Goal: Transaction & Acquisition: Purchase product/service

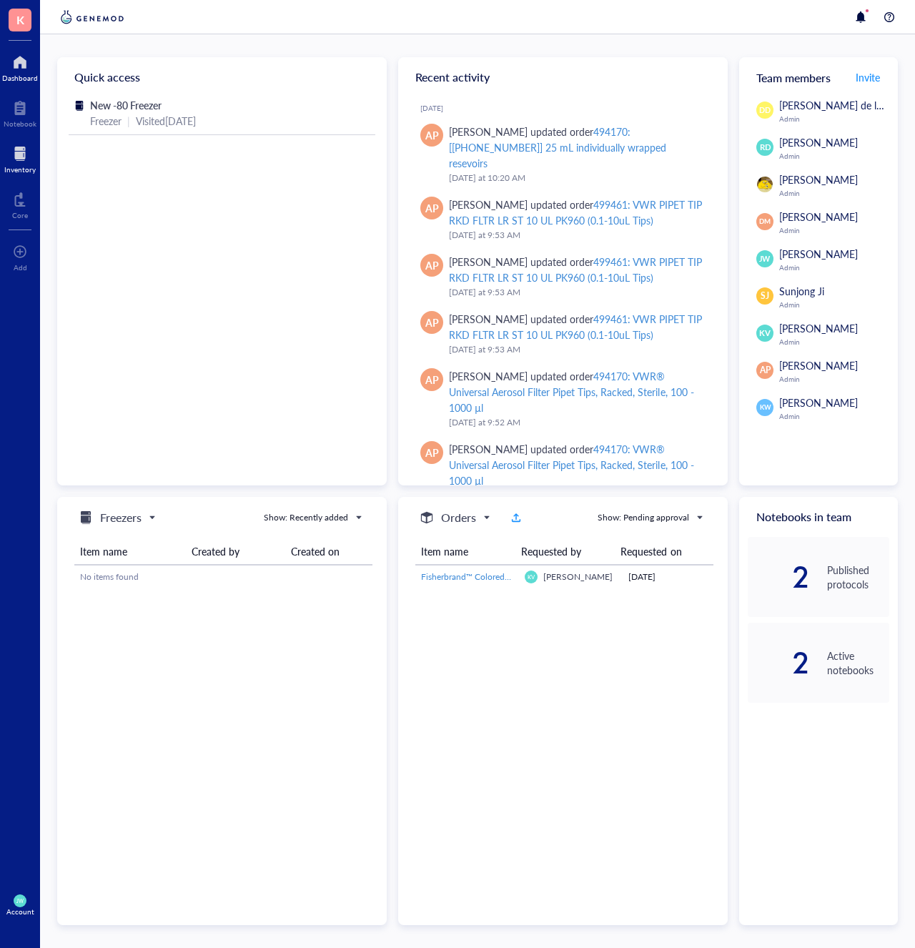
click at [14, 152] on div at bounding box center [19, 153] width 31 height 23
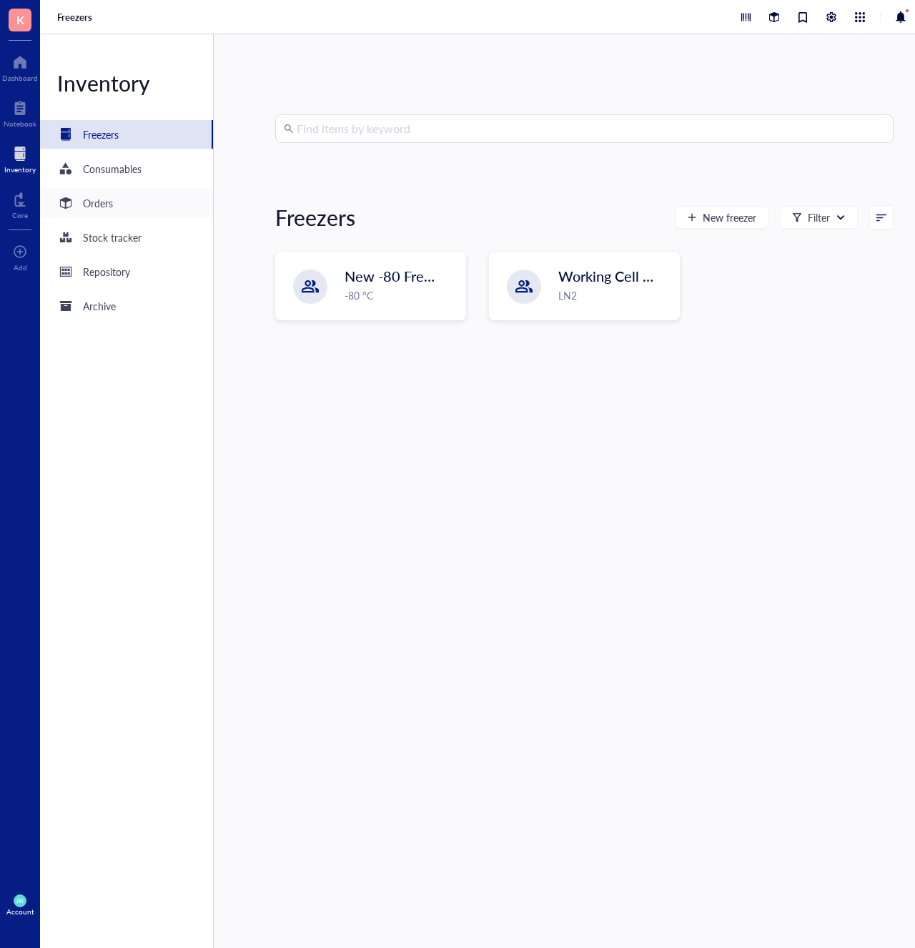
click at [100, 202] on div "Orders" at bounding box center [98, 203] width 30 height 16
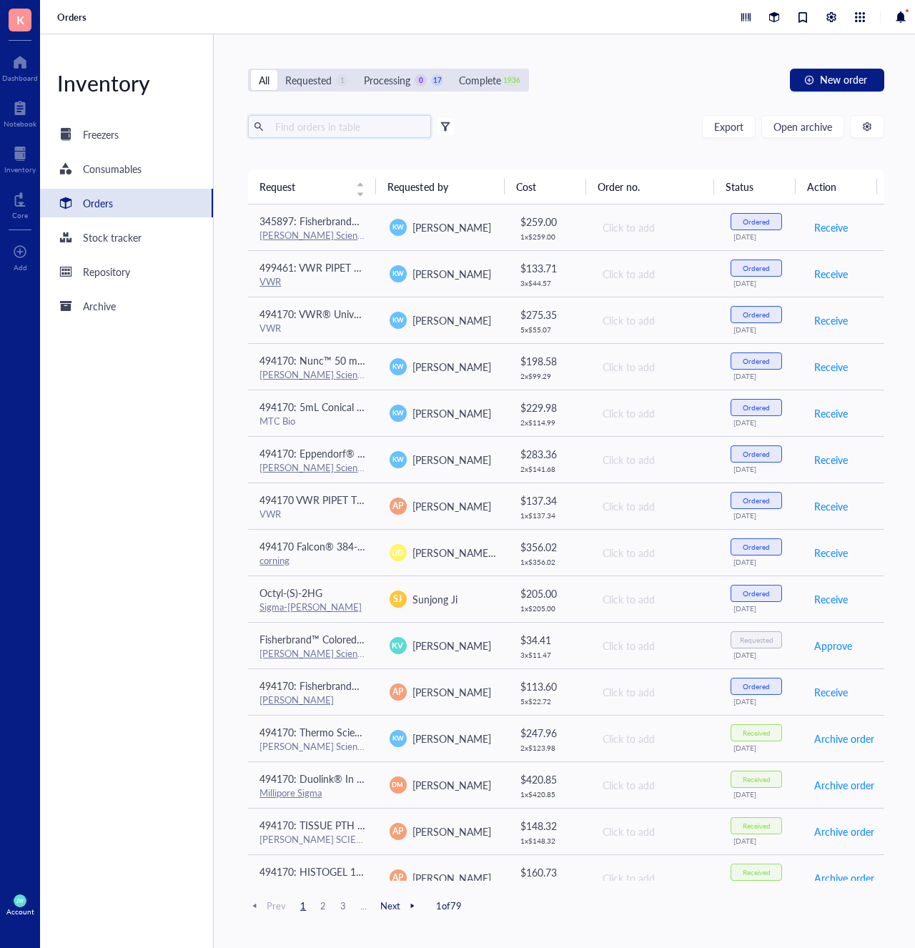
click at [340, 122] on input "text" at bounding box center [347, 126] width 156 height 21
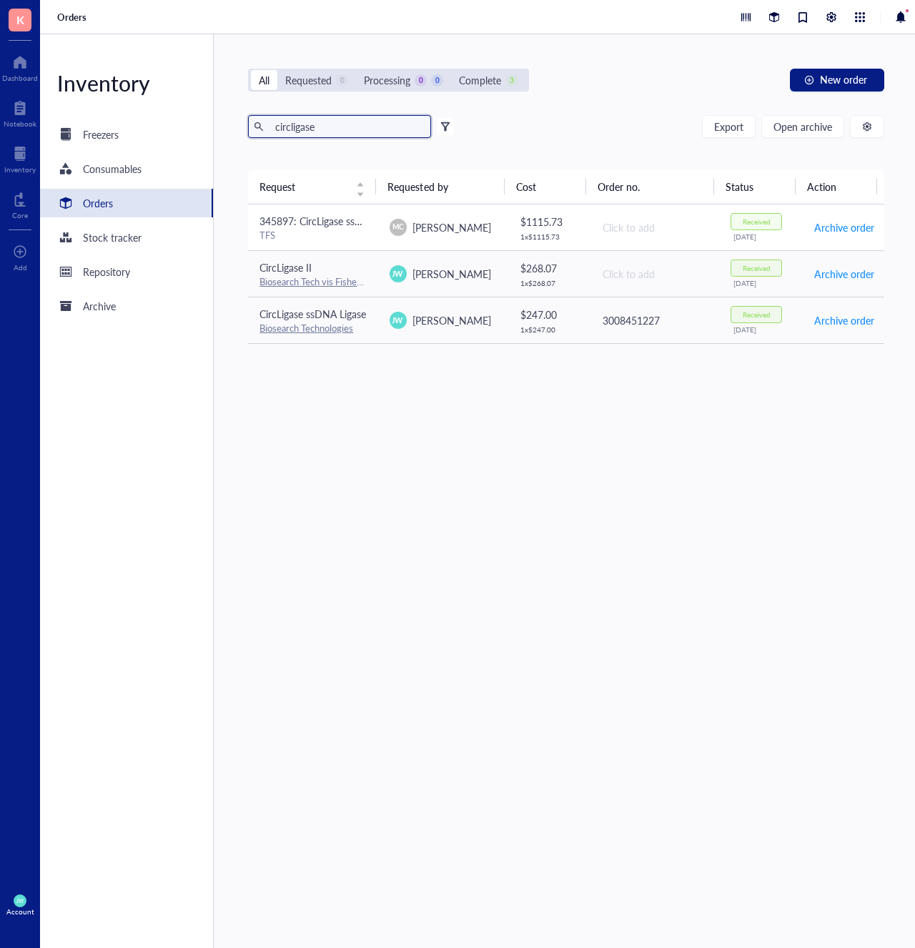
type input "circligase"
click at [302, 227] on span "345897: CircLigase ssDNA Ligase, 5000 U" at bounding box center [351, 221] width 184 height 14
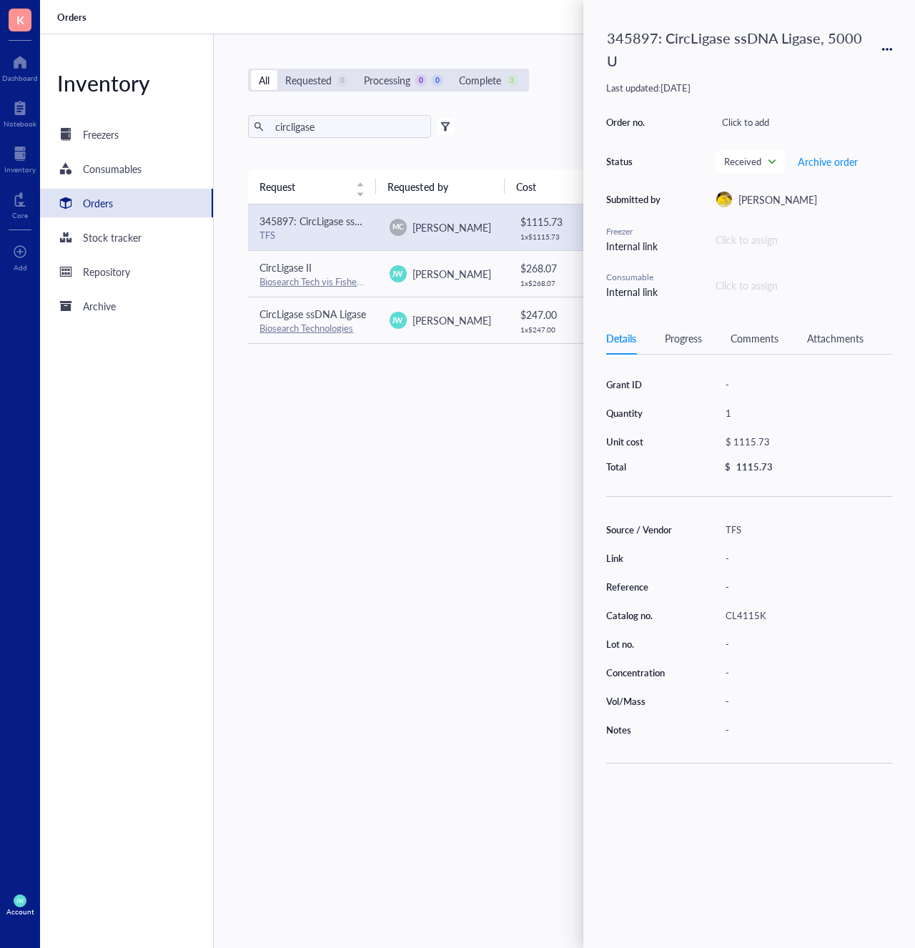
click at [889, 51] on icon at bounding box center [887, 49] width 10 height 10
click at [846, 72] on span "Request again" at bounding box center [836, 70] width 90 height 16
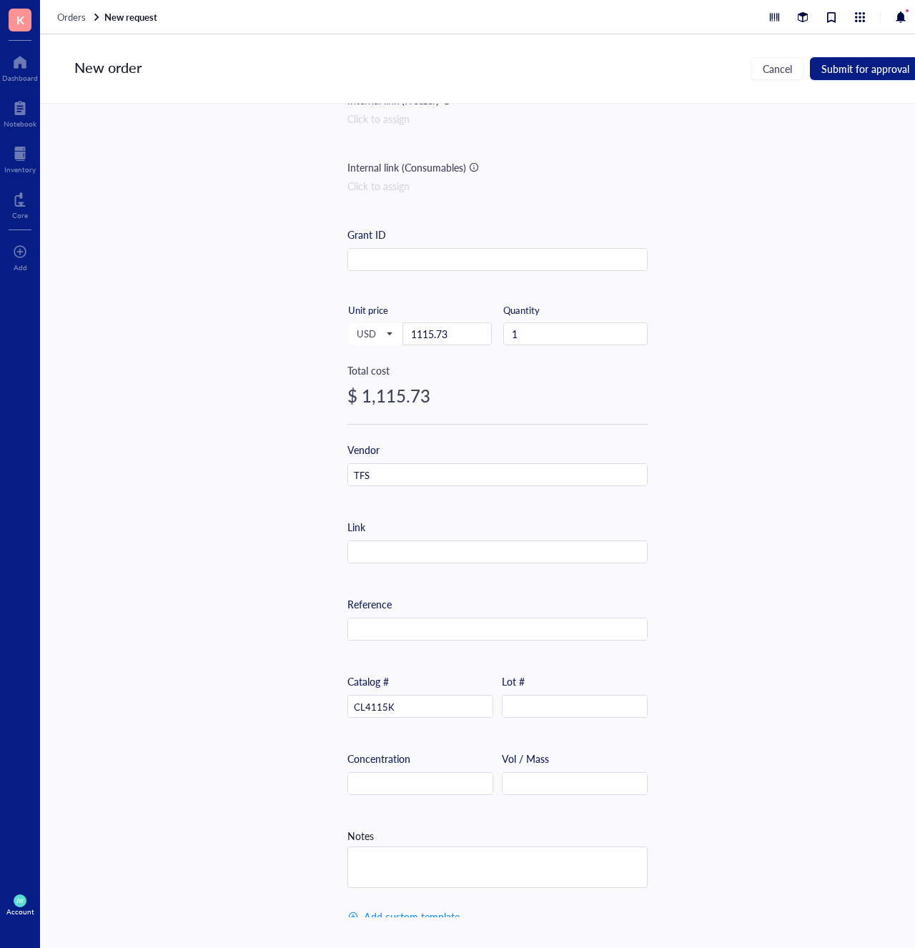
scroll to position [155, 0]
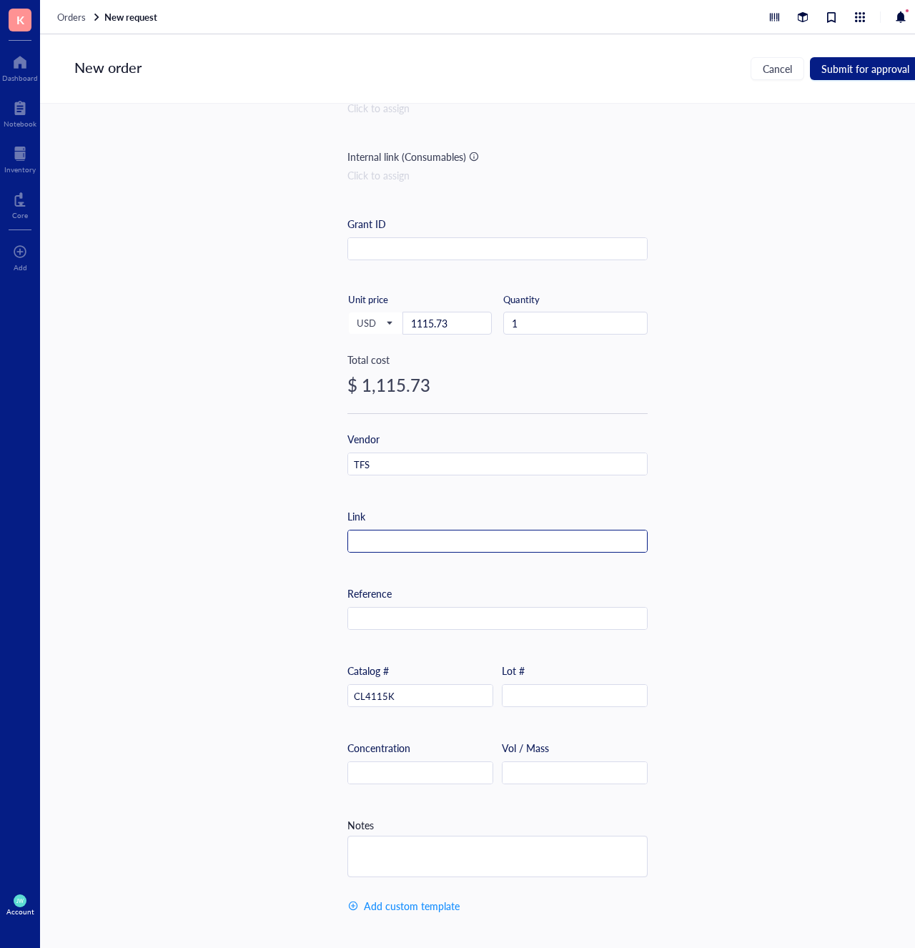
click at [367, 535] on input "text" at bounding box center [497, 541] width 299 height 23
paste input "[URL][DOMAIN_NAME]"
type input "[URL][DOMAIN_NAME]"
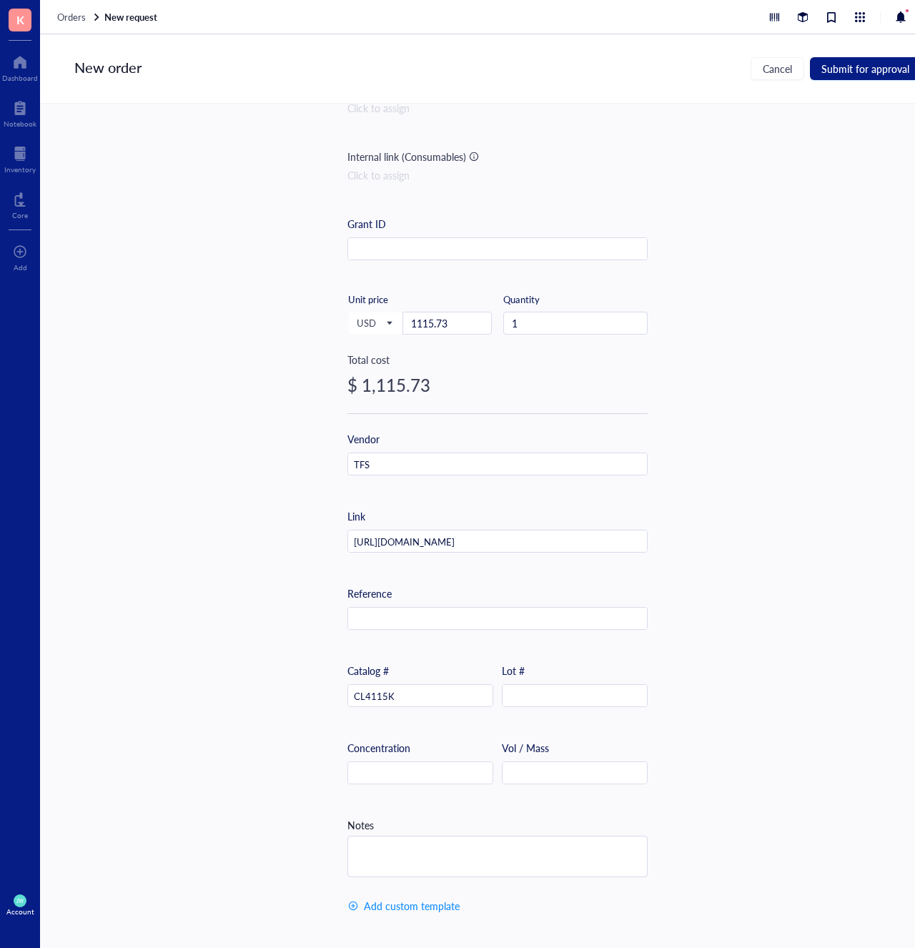
click at [214, 499] on div "Item name * 345897: CircLigase ssDNA Ligase, 5000 U Internal link (Freezer) Cli…" at bounding box center [497, 510] width 915 height 813
click at [388, 461] on input "TFS" at bounding box center [497, 464] width 299 height 23
click at [391, 538] on input "[URL][DOMAIN_NAME]" at bounding box center [497, 541] width 299 height 23
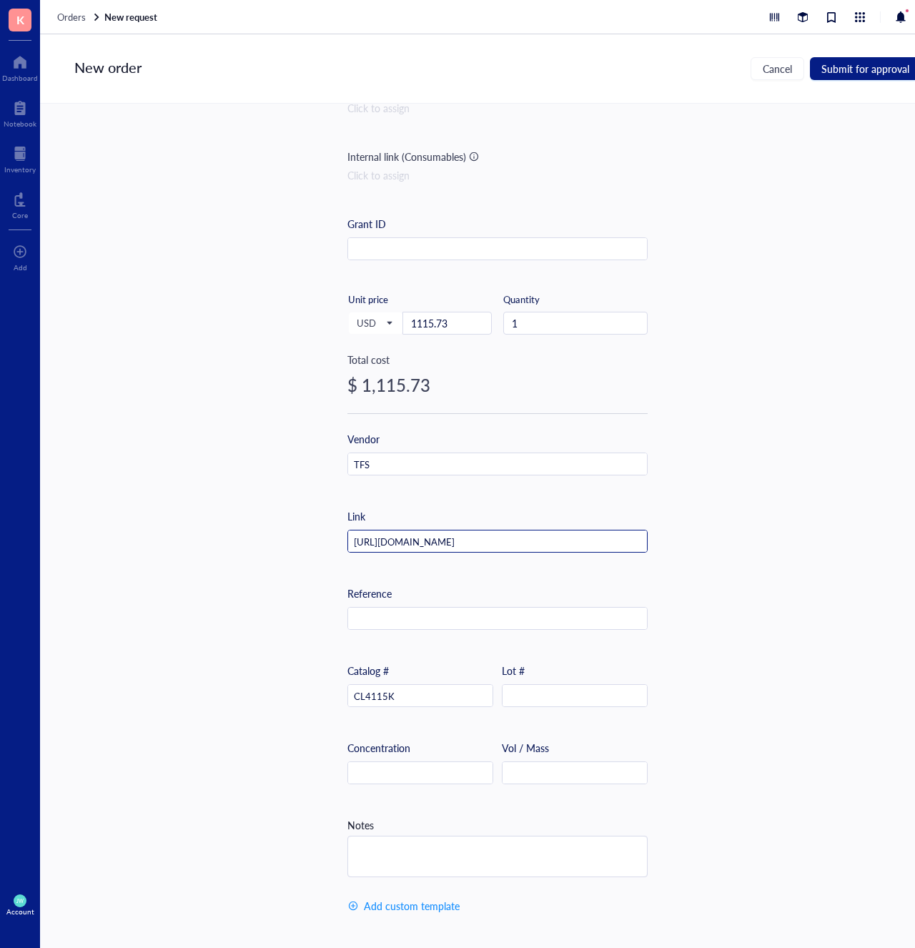
click at [391, 537] on input "[URL][DOMAIN_NAME]" at bounding box center [497, 541] width 299 height 23
click at [361, 846] on textarea at bounding box center [497, 856] width 299 height 40
type textarea "A"
click at [408, 849] on textarea "A" at bounding box center [497, 856] width 299 height 40
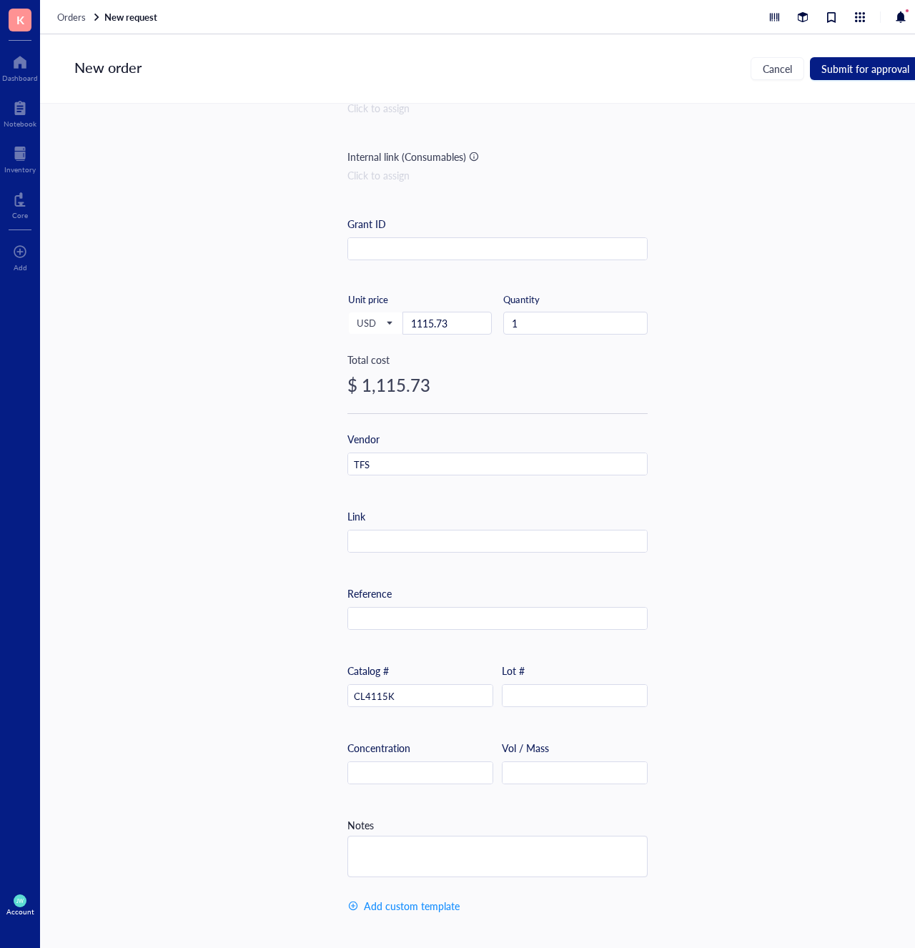
click at [387, 823] on div "Notes" at bounding box center [497, 847] width 300 height 60
click at [402, 849] on textarea at bounding box center [497, 856] width 299 height 40
click at [402, 849] on textarea "a" at bounding box center [497, 856] width 299 height 40
click at [415, 850] on textarea "aa" at bounding box center [497, 856] width 299 height 40
type textarea "a"
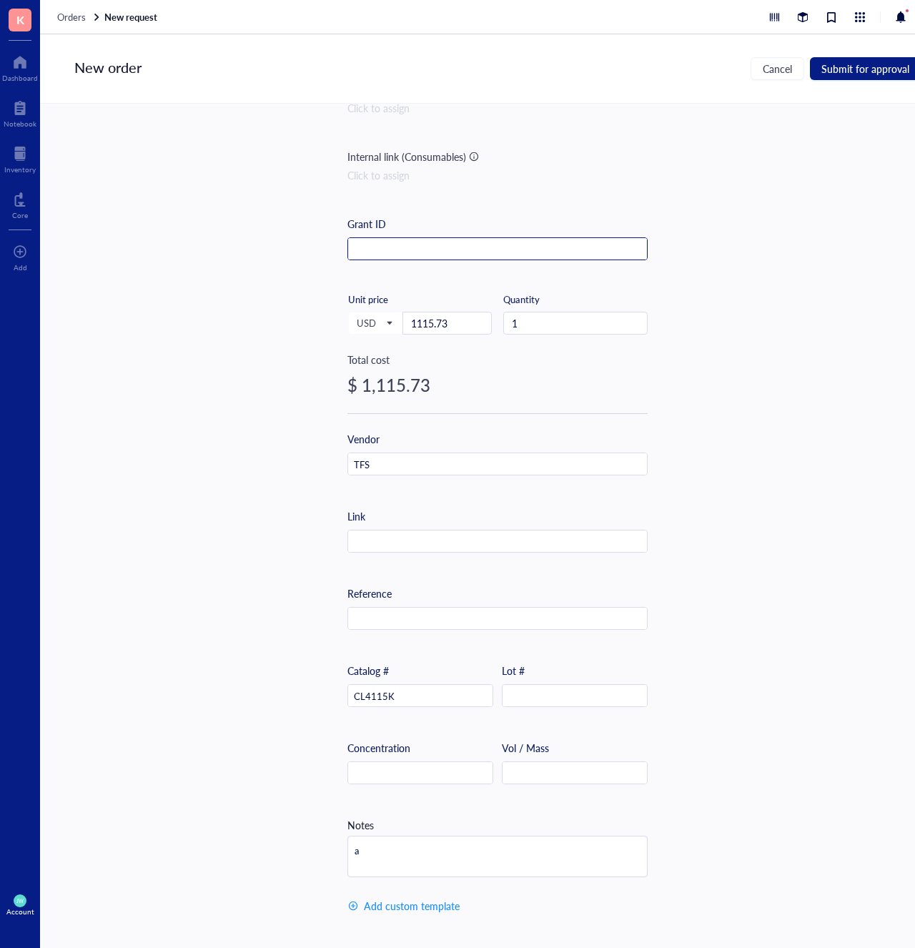
click at [395, 238] on input "text" at bounding box center [497, 249] width 299 height 23
type input "a"
drag, startPoint x: 380, startPoint y: 852, endPoint x: 331, endPoint y: 801, distance: 71.3
click at [331, 801] on div "Item name * 345897: CircLigase ssDNA Ligase, 5000 U Internal link (Freezer) Cli…" at bounding box center [497, 510] width 915 height 813
type textarea "as"
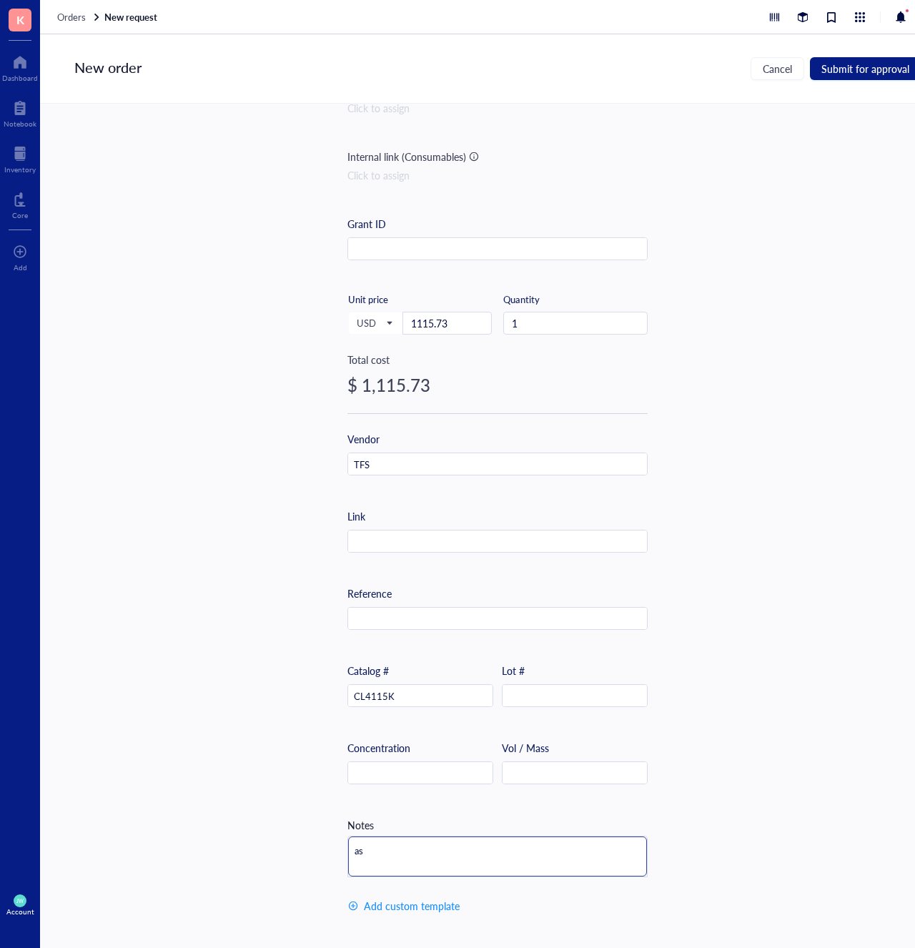
drag, startPoint x: 373, startPoint y: 854, endPoint x: 328, endPoint y: 822, distance: 54.9
click at [330, 823] on div "Item name * 345897: CircLigase ssDNA Ligase, 5000 U Internal link (Freezer) Cli…" at bounding box center [497, 510] width 915 height 813
click at [360, 687] on input "CL4115K" at bounding box center [420, 696] width 144 height 23
click at [360, 686] on input "CL4115K" at bounding box center [420, 696] width 144 height 23
click at [395, 239] on input "text" at bounding box center [497, 249] width 299 height 23
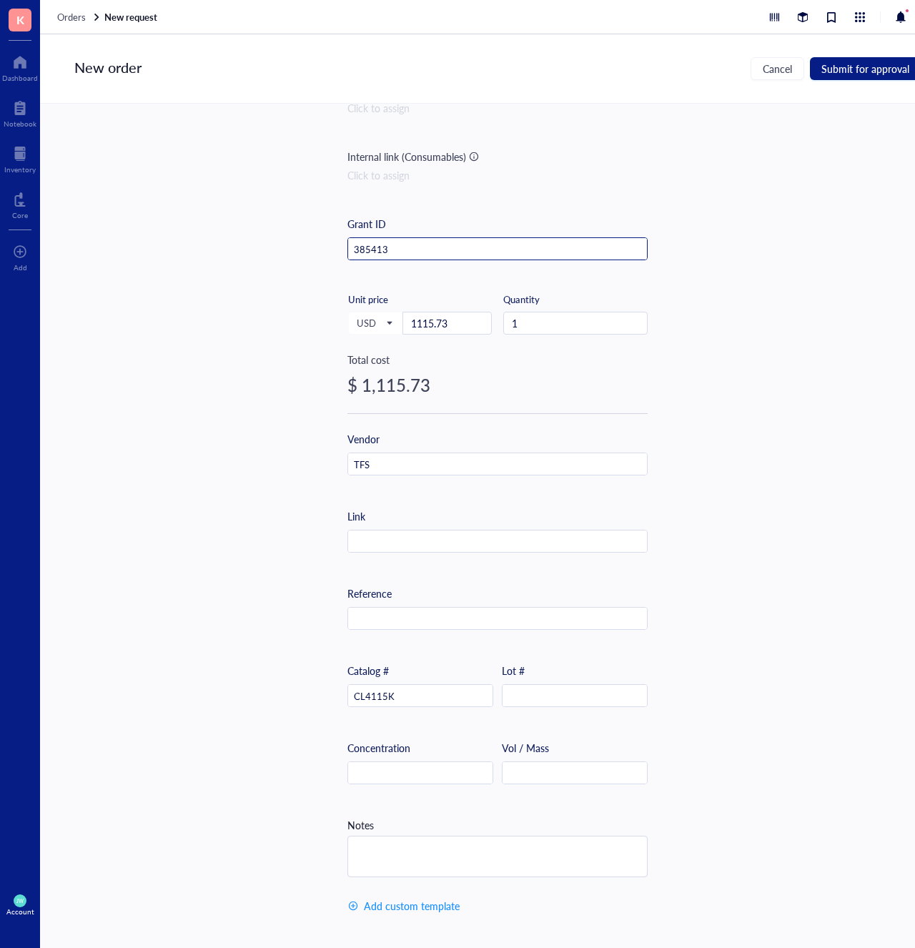
type input "385413"
click at [713, 331] on div "Item name * 345897: CircLigase ssDNA Ligase, 5000 U Internal link (Freezer) Cli…" at bounding box center [497, 510] width 915 height 813
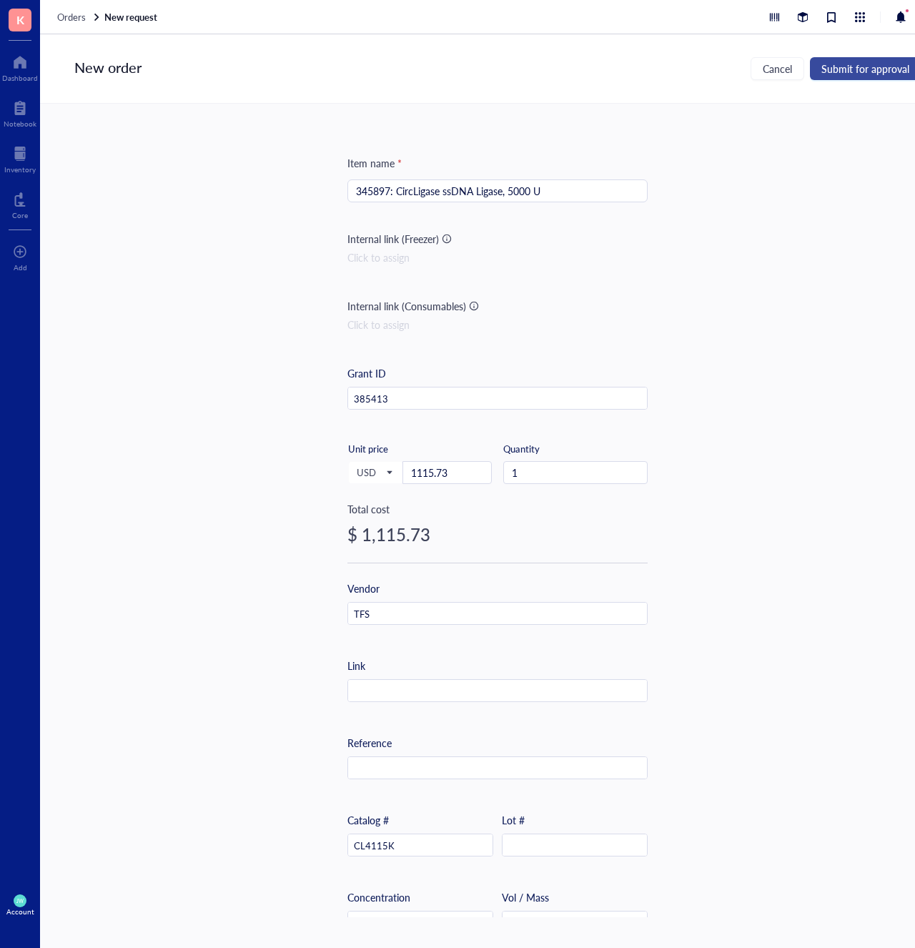
click at [899, 70] on span "Submit for approval" at bounding box center [865, 68] width 88 height 11
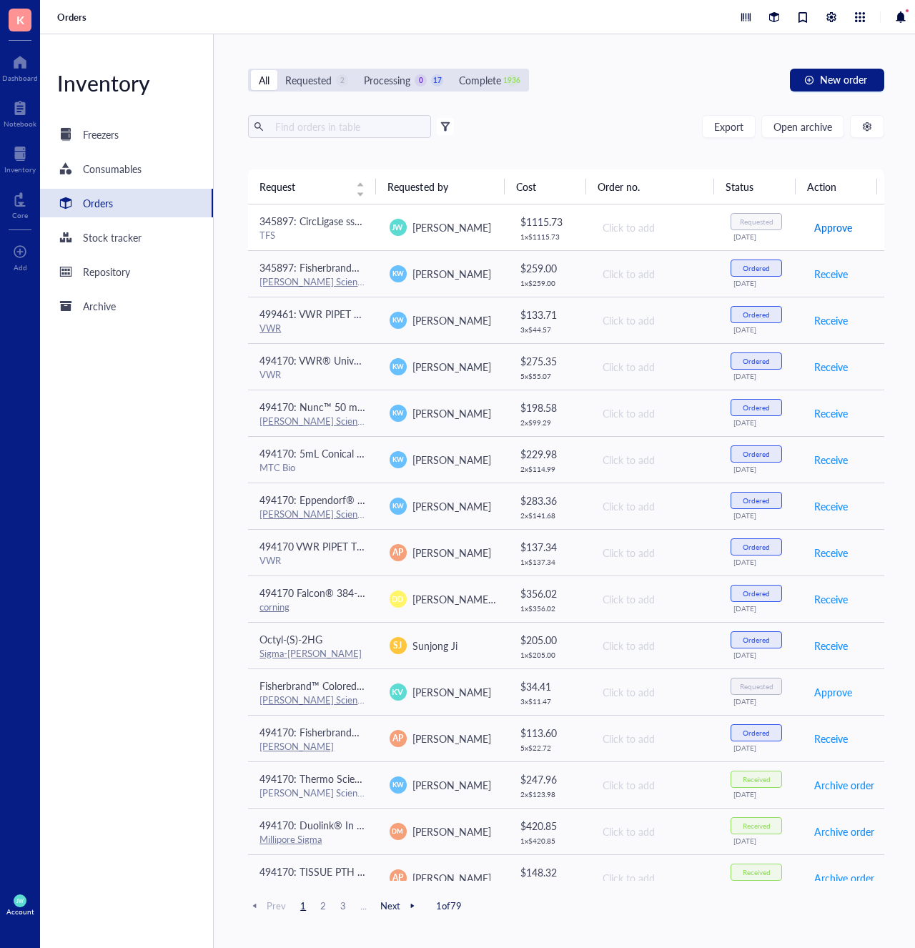
click at [825, 228] on span "Approve" at bounding box center [833, 227] width 38 height 16
click at [653, 230] on div "Click to add" at bounding box center [655, 227] width 105 height 16
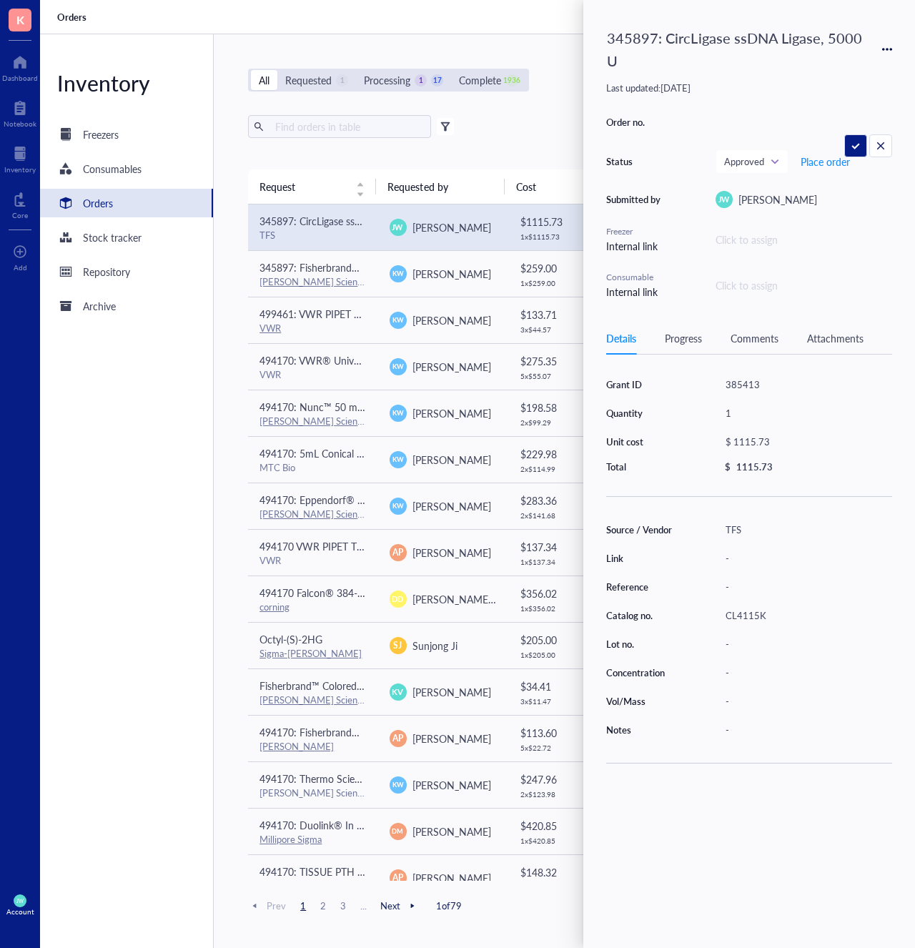
click at [756, 437] on div "$ 1115.73" at bounding box center [802, 442] width 167 height 20
drag, startPoint x: 801, startPoint y: 442, endPoint x: 736, endPoint y: 436, distance: 64.7
click at [736, 436] on div "$ 1115.73" at bounding box center [799, 443] width 173 height 23
type input "1219.23"
click at [822, 162] on span "Place order" at bounding box center [825, 161] width 49 height 11
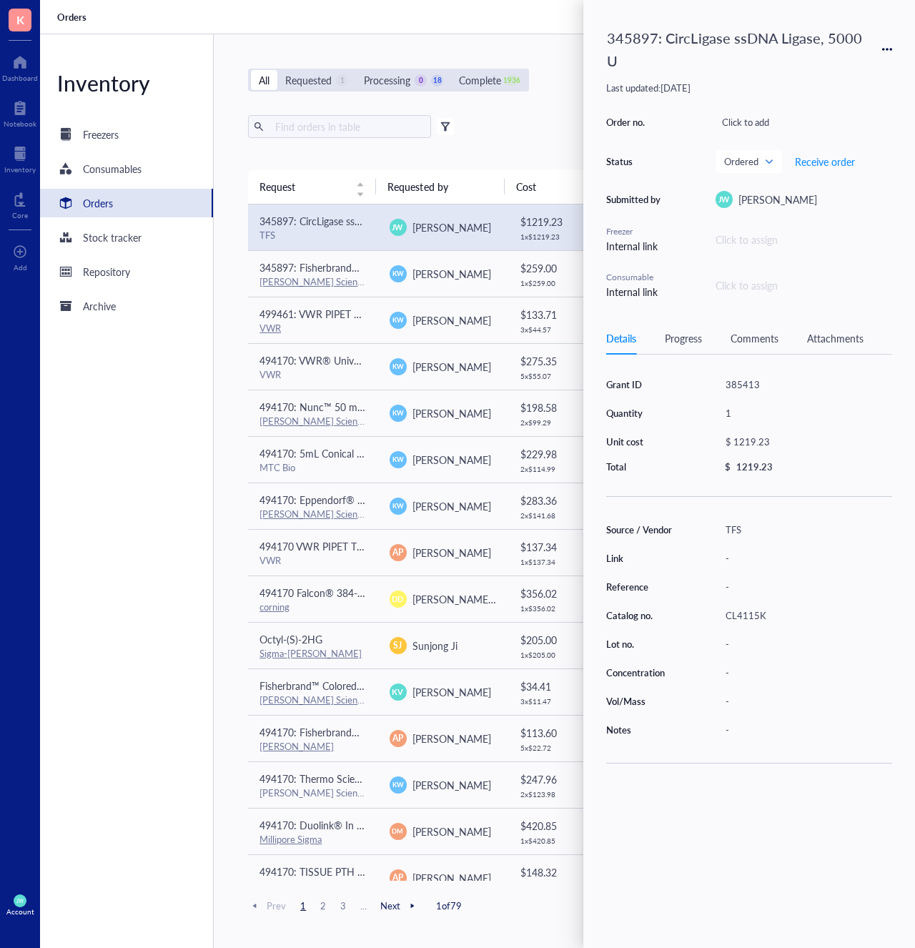
click at [501, 34] on div "Orders" at bounding box center [497, 17] width 915 height 34
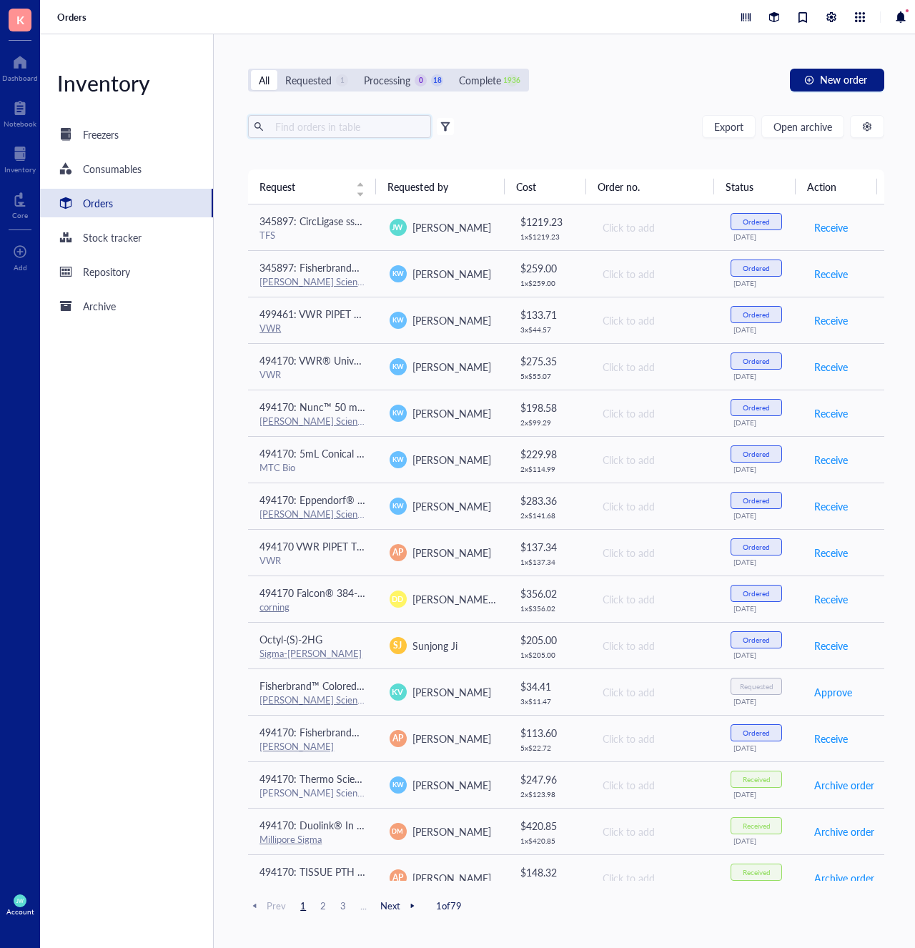
click at [392, 130] on input "text" at bounding box center [347, 126] width 156 height 21
type input "freezer box"
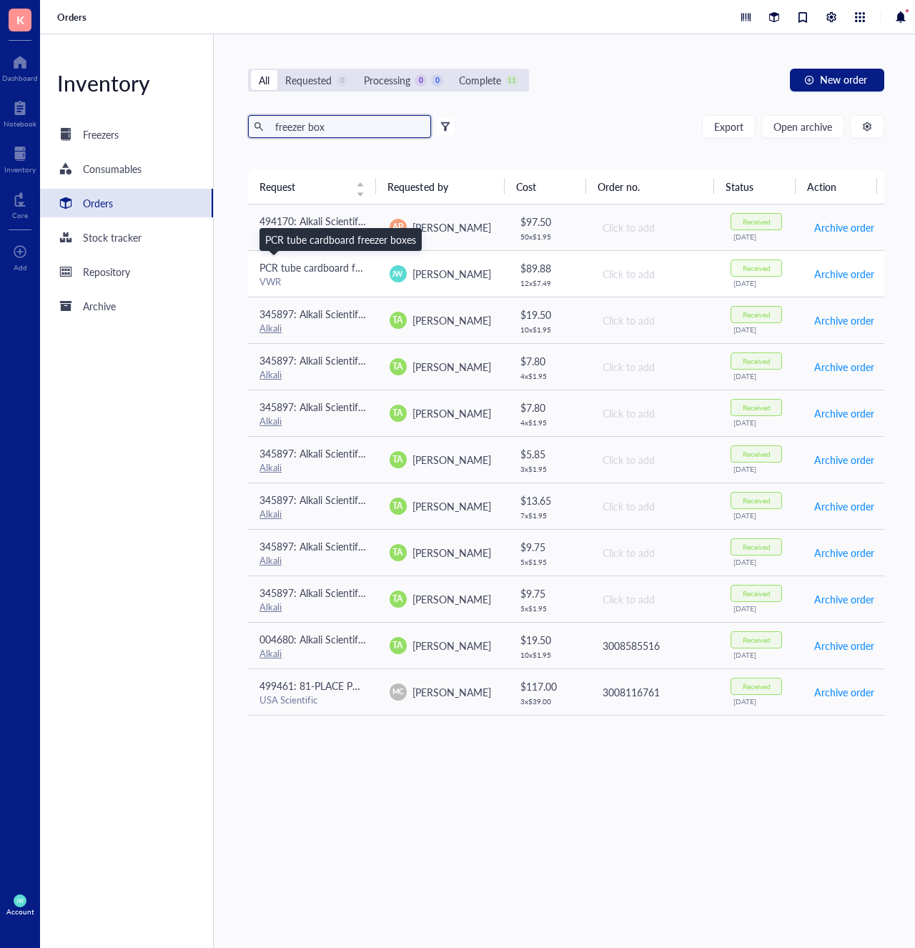
click at [351, 272] on span "PCR tube cardboard freezer boxes" at bounding box center [334, 267] width 151 height 14
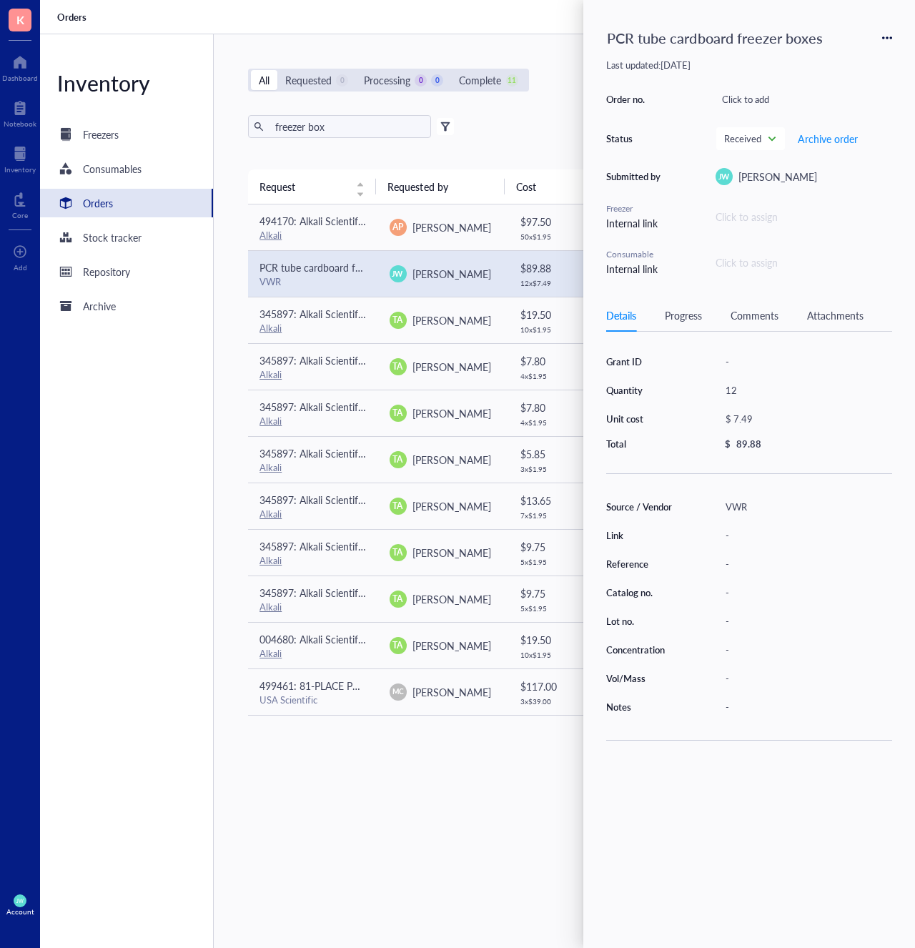
click at [888, 36] on icon at bounding box center [887, 38] width 10 height 10
click at [851, 61] on span "Request again" at bounding box center [836, 59] width 90 height 16
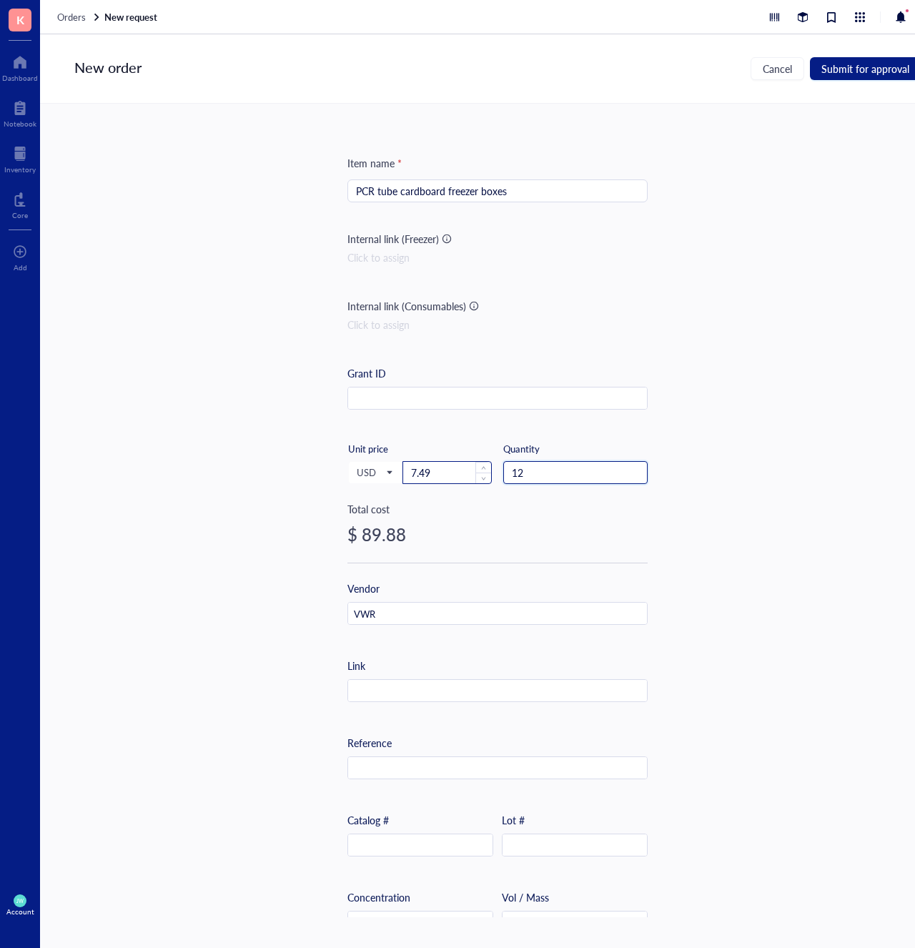
drag, startPoint x: 524, startPoint y: 475, endPoint x: 488, endPoint y: 470, distance: 36.0
click at [488, 470] on div "USD Unit price 7.49 Quantity 12" at bounding box center [497, 471] width 300 height 59
click at [546, 472] on input "2" at bounding box center [575, 472] width 143 height 21
click at [862, 74] on span "Submit for approval" at bounding box center [865, 68] width 88 height 11
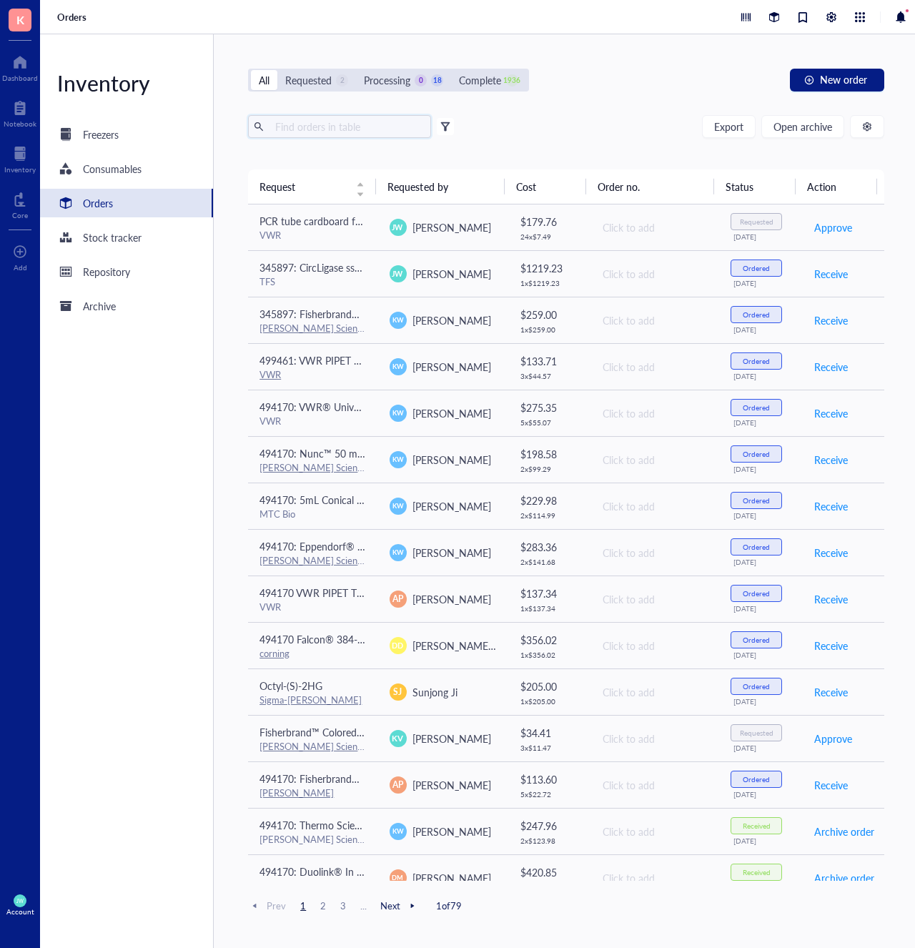
click at [287, 128] on input "text" at bounding box center [347, 126] width 156 height 21
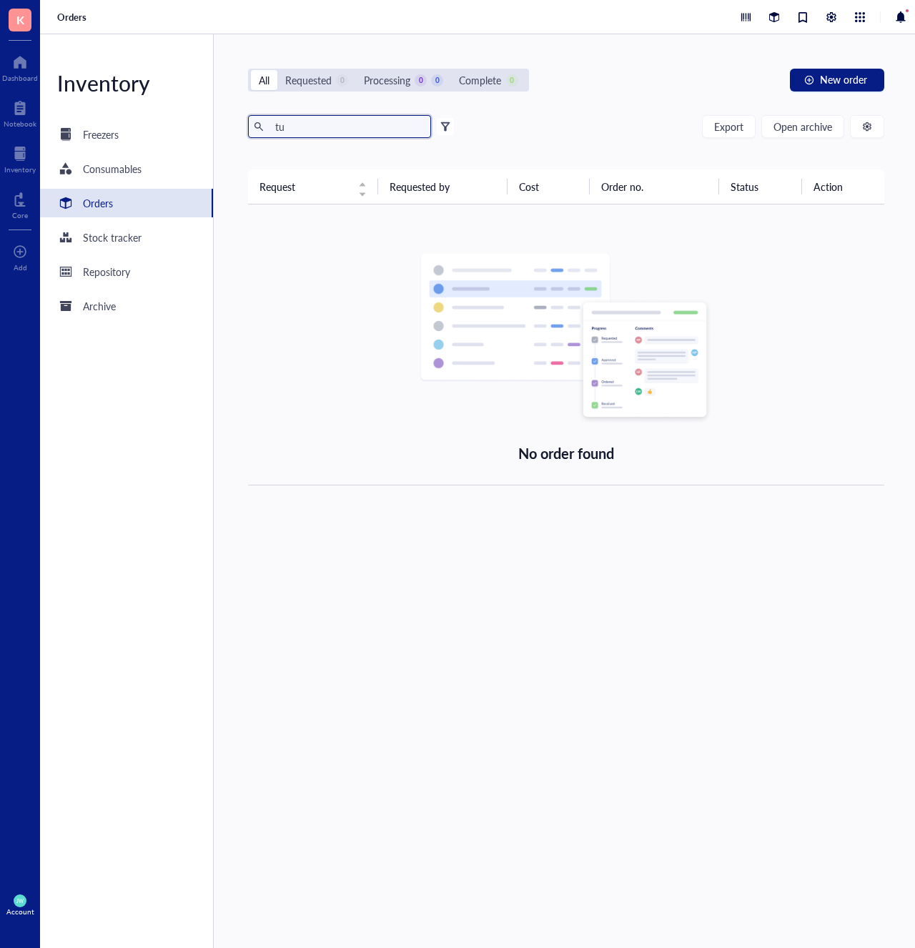
type input "t"
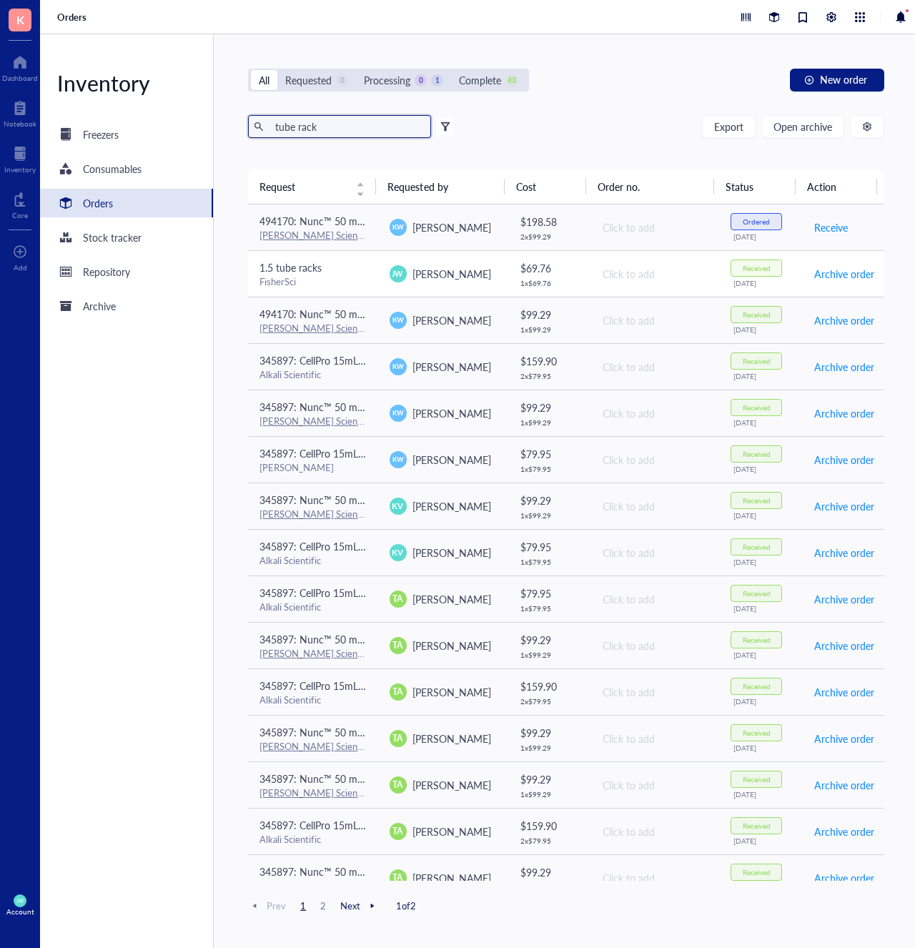
type input "tube rack"
click at [350, 280] on div "FisherSci" at bounding box center [312, 281] width 107 height 13
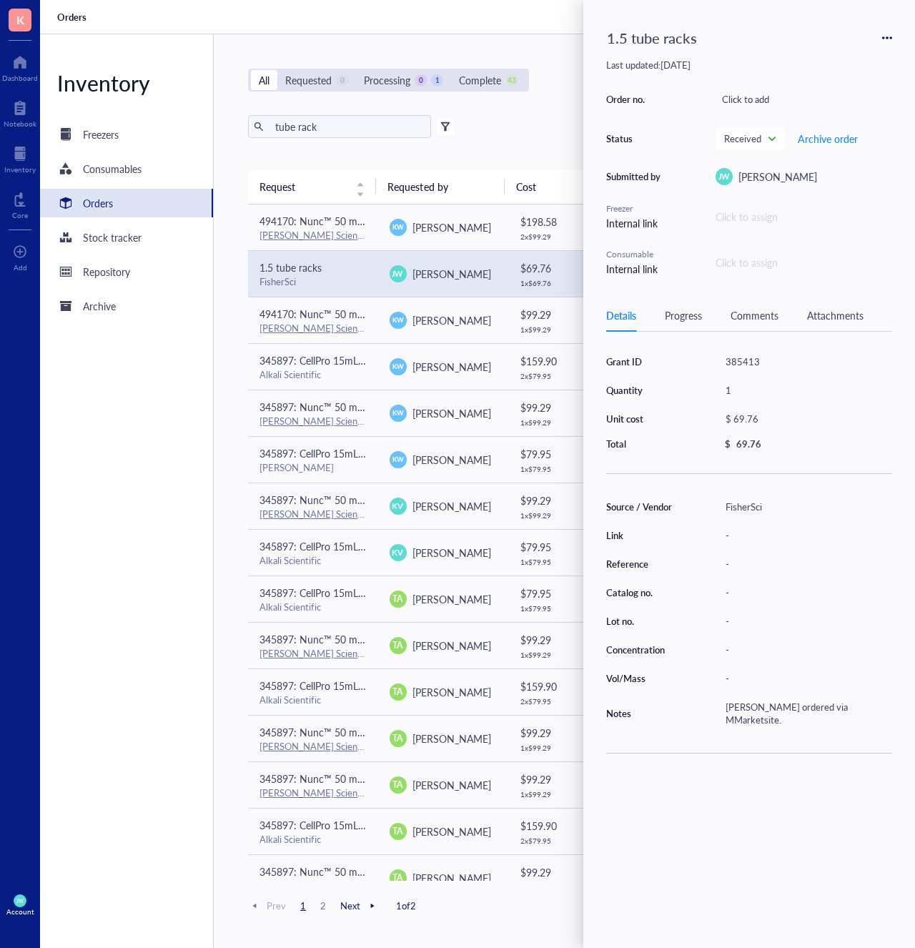
click at [885, 36] on icon at bounding box center [887, 38] width 10 height 10
click at [854, 60] on span "Request again" at bounding box center [836, 59] width 90 height 16
type textarea "[PERSON_NAME] ordered via MMarketsite."
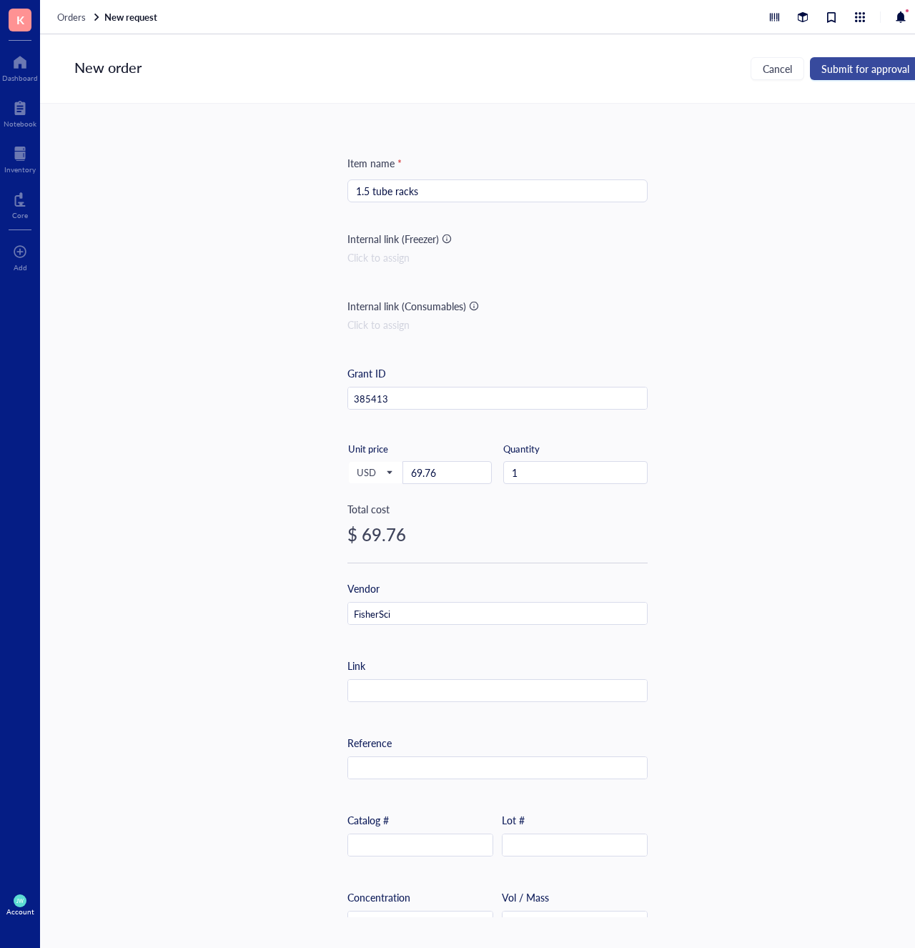
click at [859, 66] on span "Submit for approval" at bounding box center [865, 68] width 88 height 11
